Goal: Transaction & Acquisition: Book appointment/travel/reservation

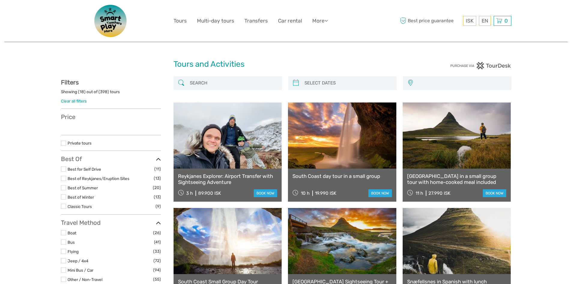
select select
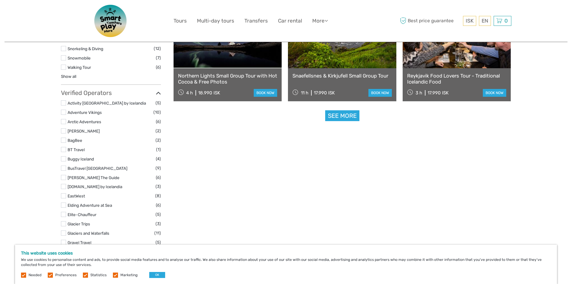
scroll to position [631, 0]
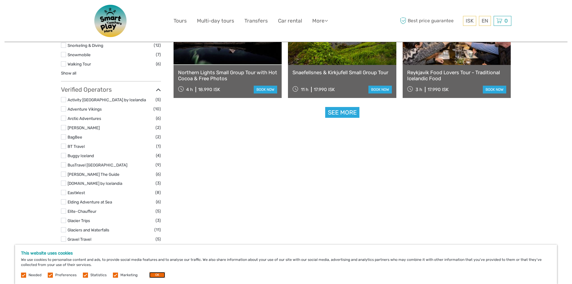
click at [156, 276] on button "OK" at bounding box center [157, 275] width 16 height 6
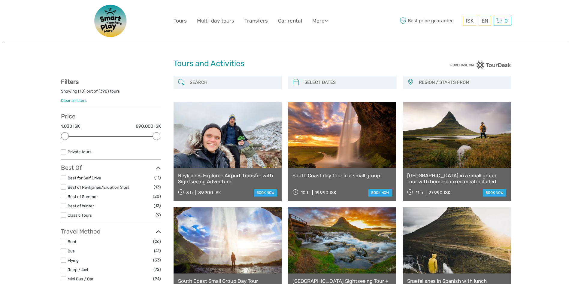
scroll to position [0, 0]
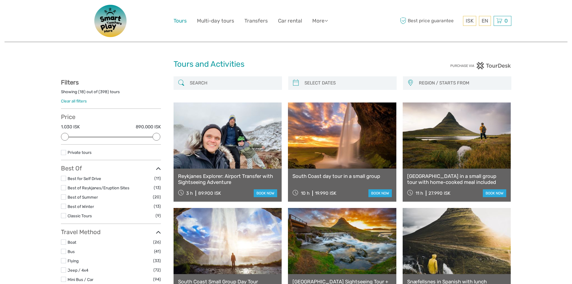
click at [179, 20] on link "Tours" at bounding box center [180, 21] width 13 height 9
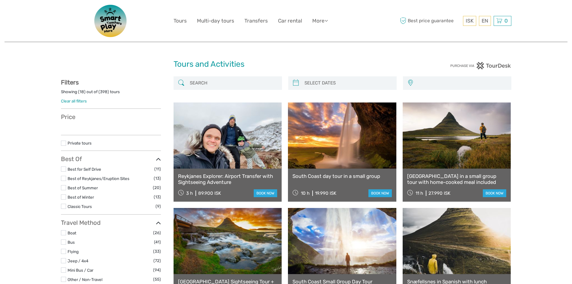
select select
